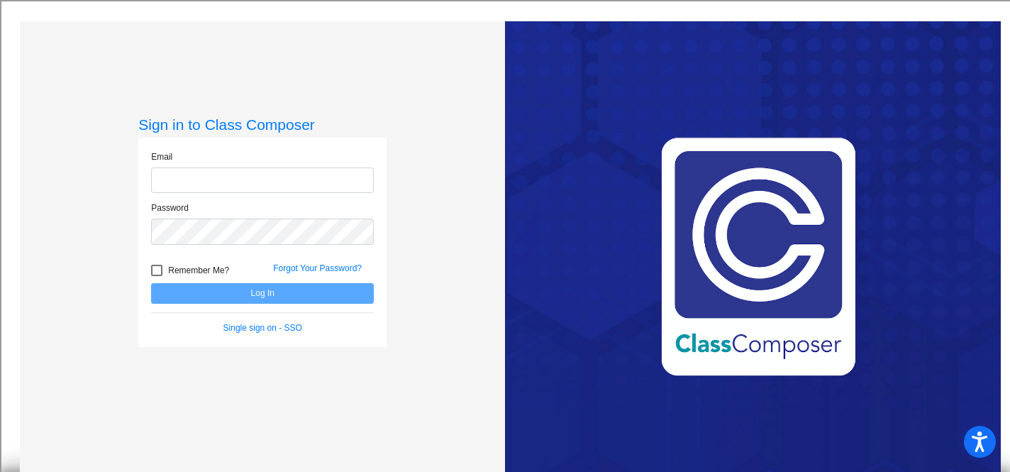
type input "[PERSON_NAME][EMAIL_ADDRESS][PERSON_NAME][DOMAIN_NAME]"
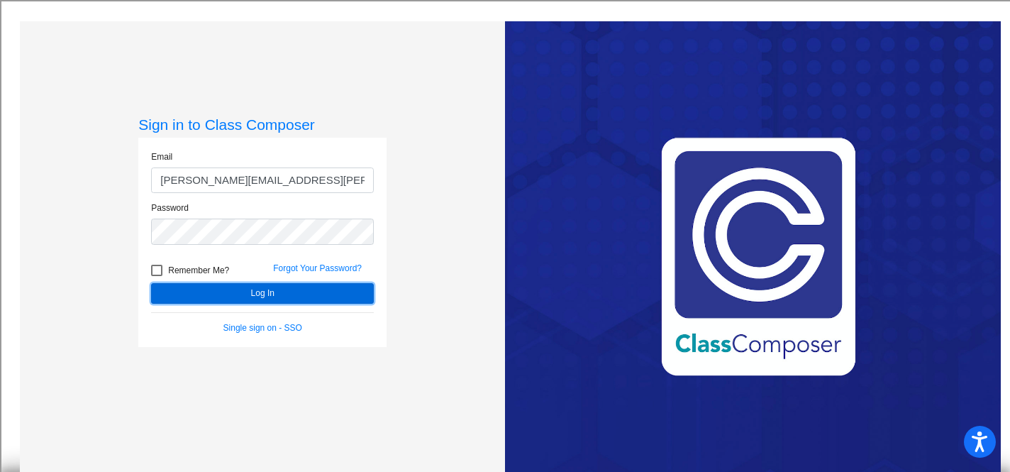
click at [289, 294] on button "Log In" at bounding box center [262, 293] width 223 height 21
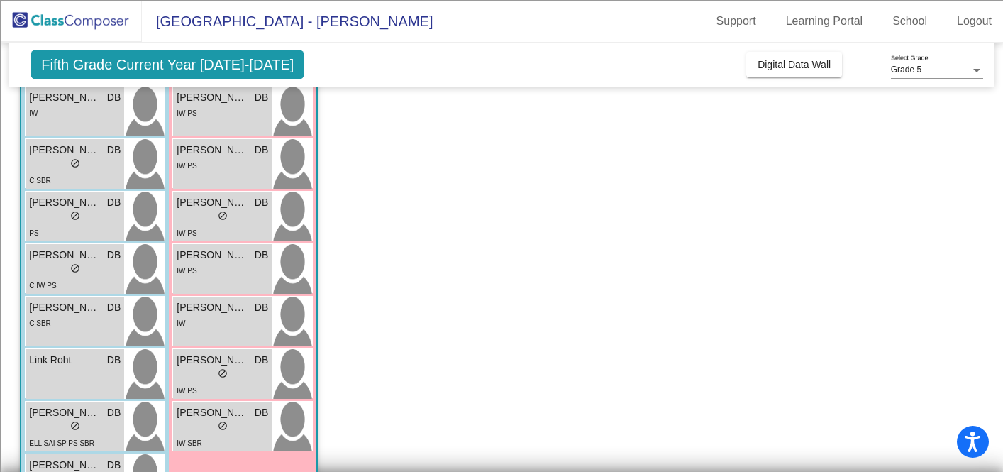
scroll to position [425, 0]
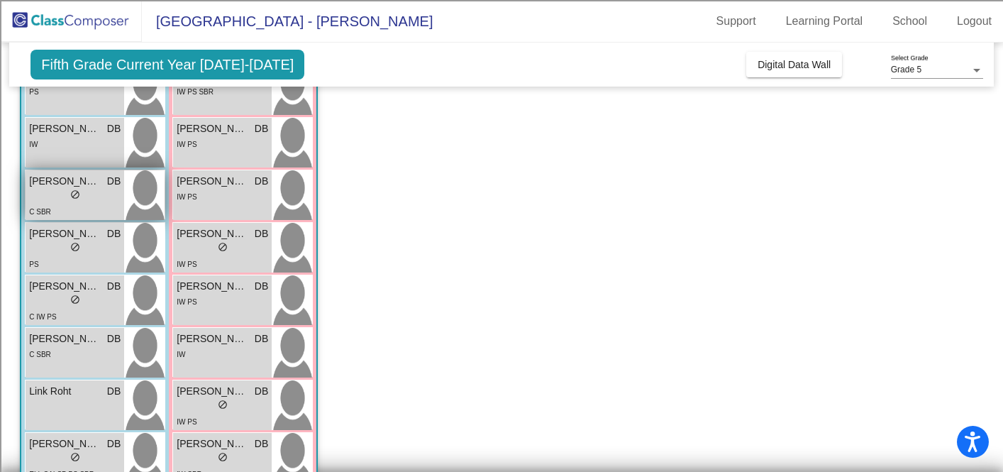
click at [54, 190] on div "lock do_not_disturb_alt" at bounding box center [75, 196] width 92 height 15
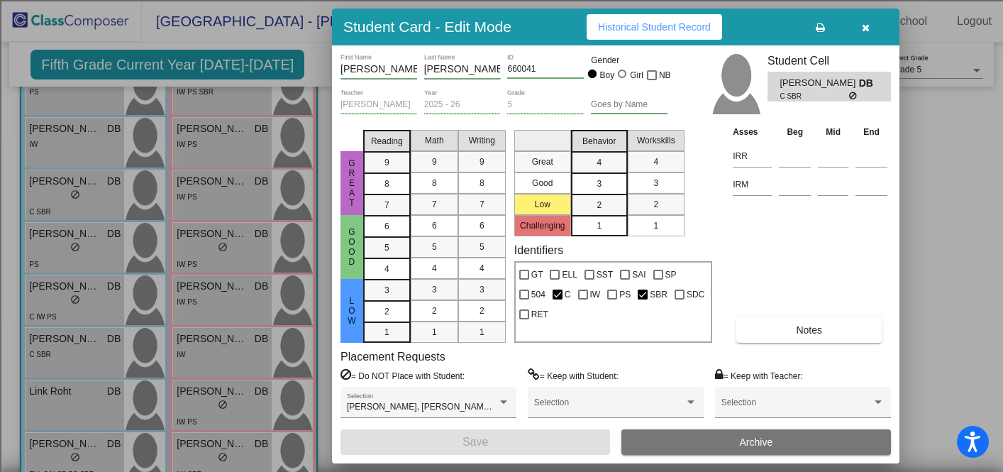
scroll to position [0, 0]
click at [678, 34] on button "Historical Student Record" at bounding box center [655, 27] width 136 height 26
click at [864, 28] on icon "button" at bounding box center [866, 28] width 8 height 10
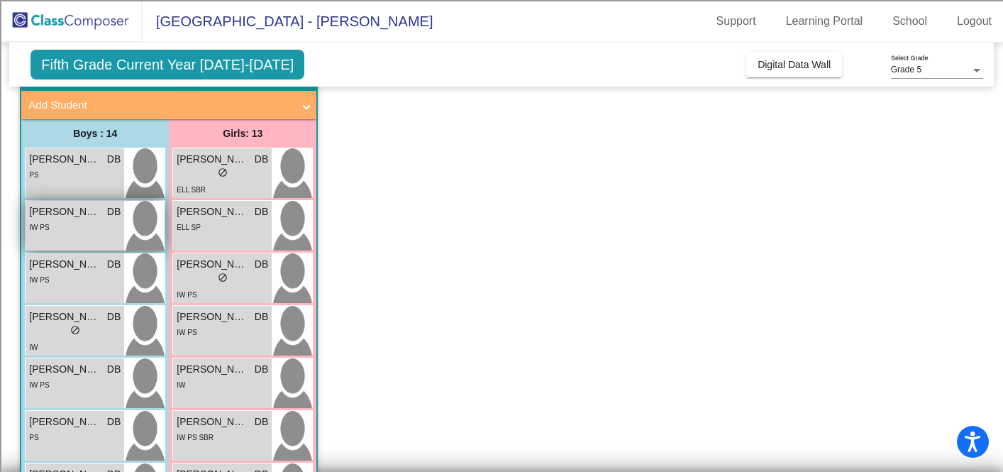
scroll to position [93, 0]
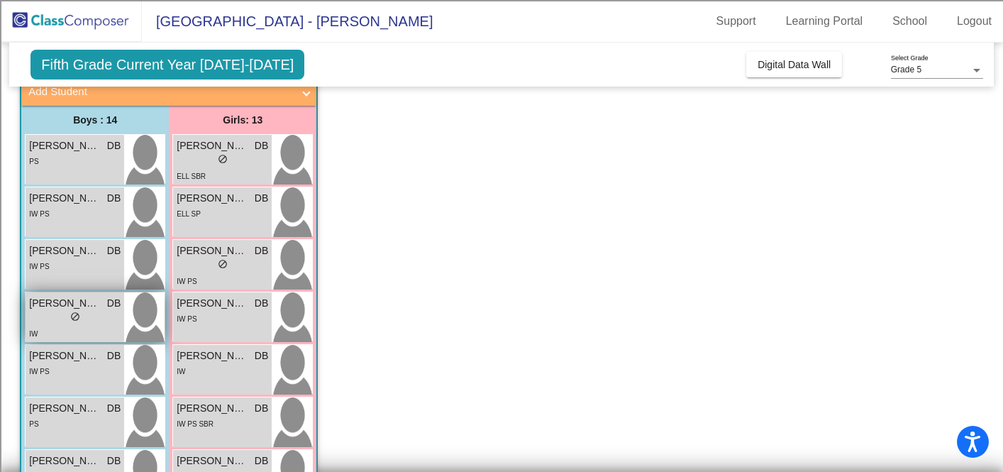
click at [93, 311] on div "lock do_not_disturb_alt" at bounding box center [75, 318] width 92 height 15
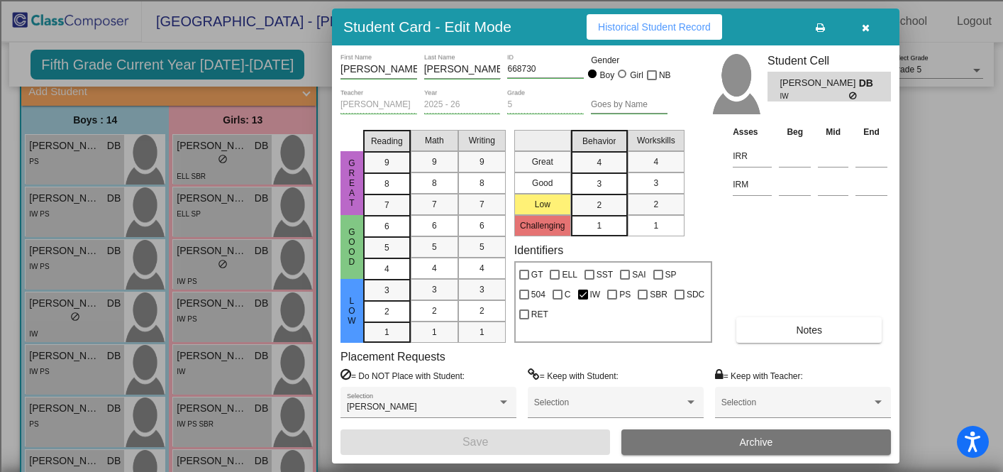
click at [658, 25] on span "Historical Student Record" at bounding box center [654, 26] width 113 height 11
